Goal: Information Seeking & Learning: Learn about a topic

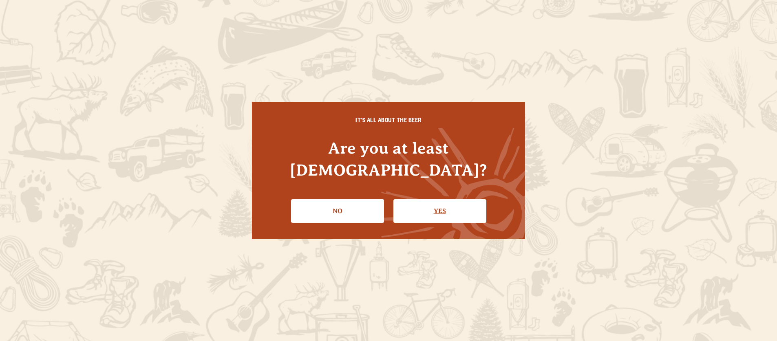
click at [431, 206] on link "Yes" at bounding box center [439, 211] width 93 height 24
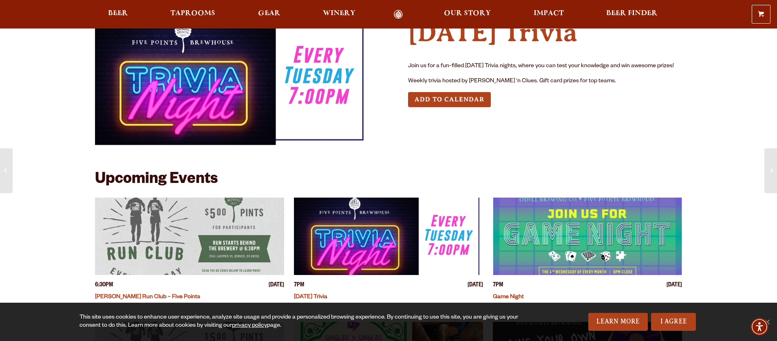
scroll to position [51, 0]
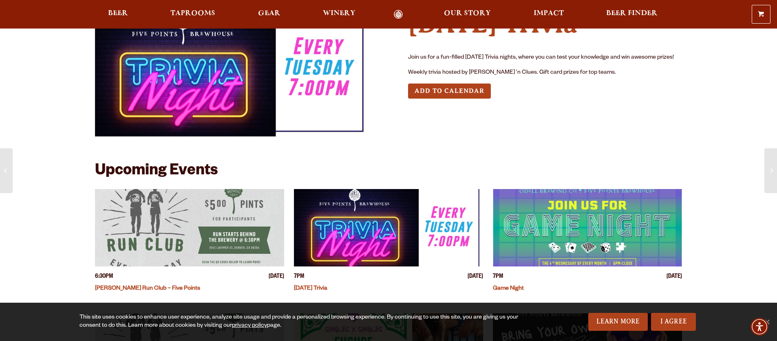
click at [285, 80] on img at bounding box center [232, 68] width 274 height 137
click at [224, 80] on img at bounding box center [232, 68] width 274 height 137
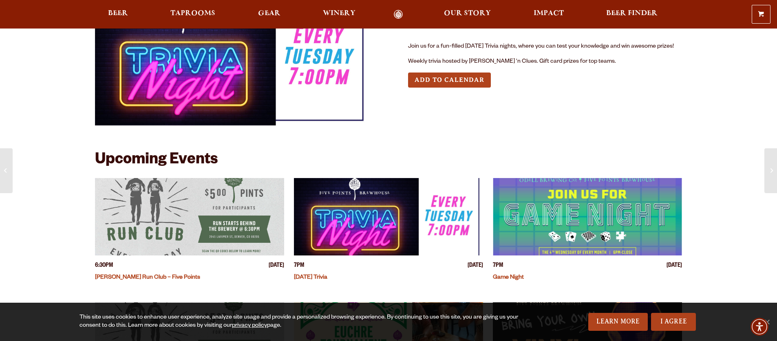
scroll to position [140, 0]
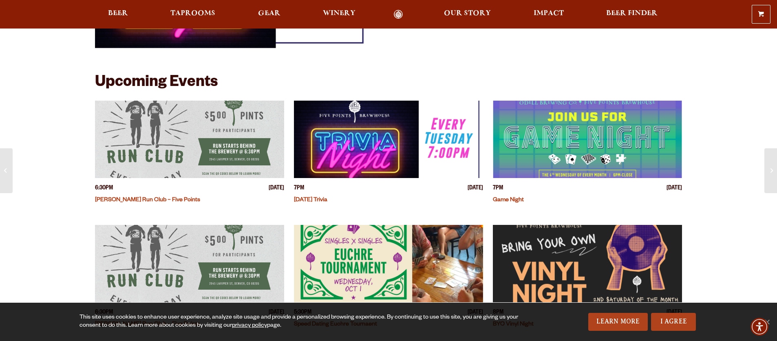
click at [327, 145] on img "View event details" at bounding box center [388, 139] width 189 height 77
